Goal: Task Accomplishment & Management: Use online tool/utility

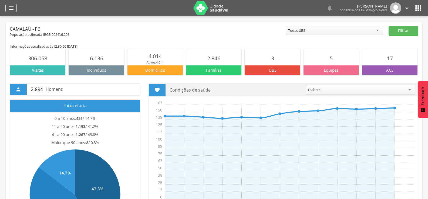
click at [10, 9] on icon "" at bounding box center [11, 8] width 6 height 6
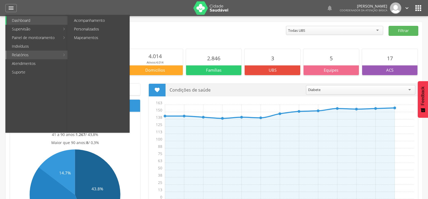
click at [67, 53] on li "Relatórios Acompanhamento Personalizados Mapeamentos" at bounding box center [36, 55] width 63 height 9
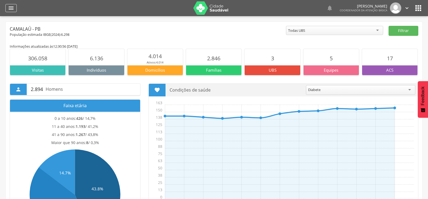
click at [10, 6] on icon "" at bounding box center [11, 8] width 6 height 6
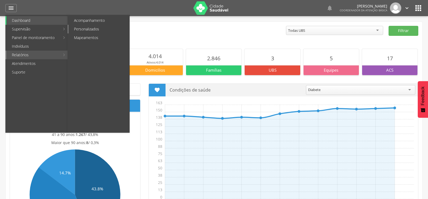
click at [95, 28] on link "Personalizados" at bounding box center [99, 29] width 61 height 9
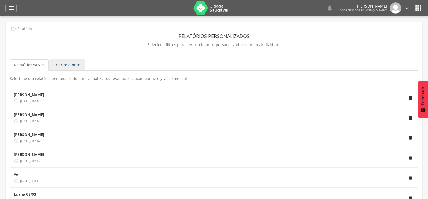
click at [71, 63] on link "Criar relatórios" at bounding box center [67, 64] width 36 height 11
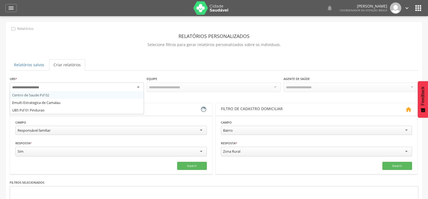
click at [136, 85] on div at bounding box center [77, 88] width 134 height 10
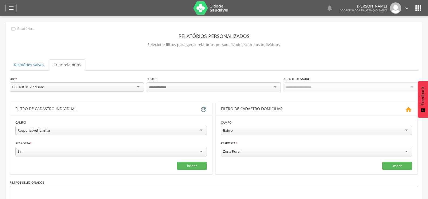
click at [192, 84] on div at bounding box center [214, 88] width 134 height 10
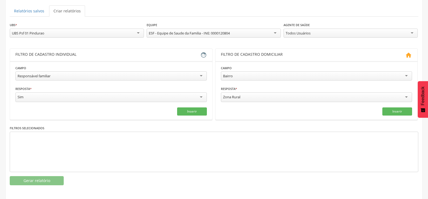
scroll to position [55, 0]
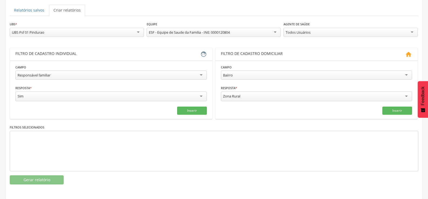
click at [149, 76] on div "Responsável familiar" at bounding box center [110, 75] width 191 height 9
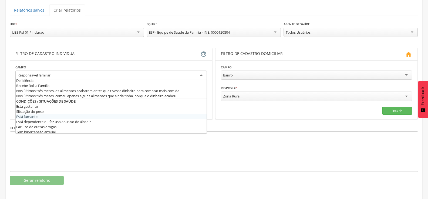
scroll to position [265, 0]
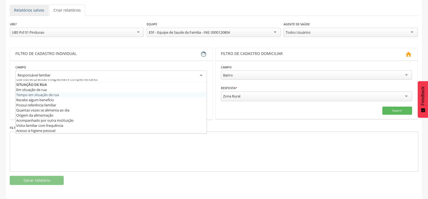
click at [22, 11] on link "Relatórios salvos" at bounding box center [29, 10] width 39 height 11
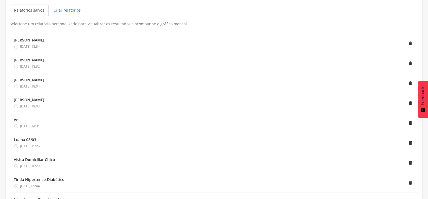
scroll to position [0, 0]
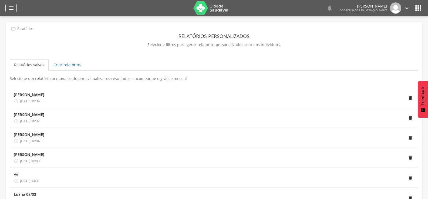
click at [8, 6] on icon "" at bounding box center [11, 8] width 6 height 6
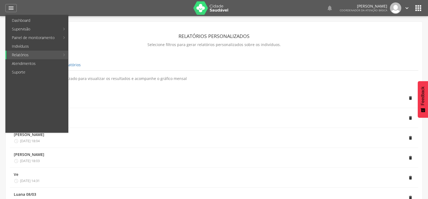
click at [157, 65] on ul "Relatórios salvos Criar relatórios" at bounding box center [214, 64] width 408 height 11
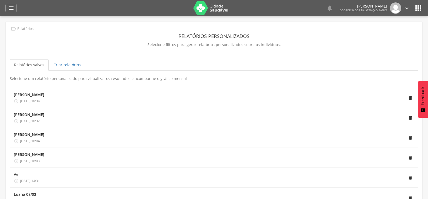
click at [420, 11] on icon "" at bounding box center [418, 8] width 9 height 9
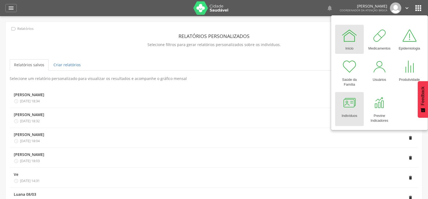
click at [350, 110] on div at bounding box center [349, 103] width 16 height 16
